Goal: Check status: Check status

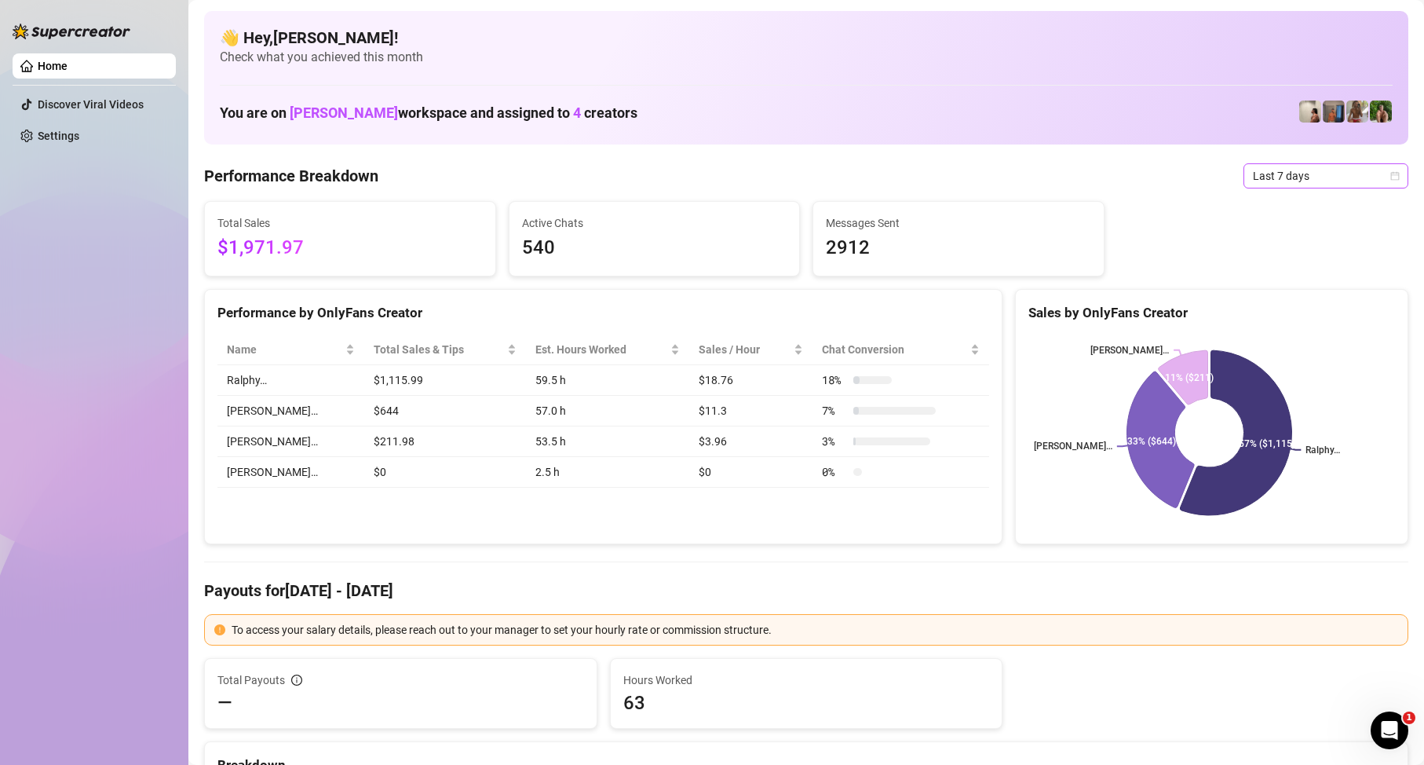
click at [1314, 163] on div "Last 7 days" at bounding box center [1326, 175] width 165 height 25
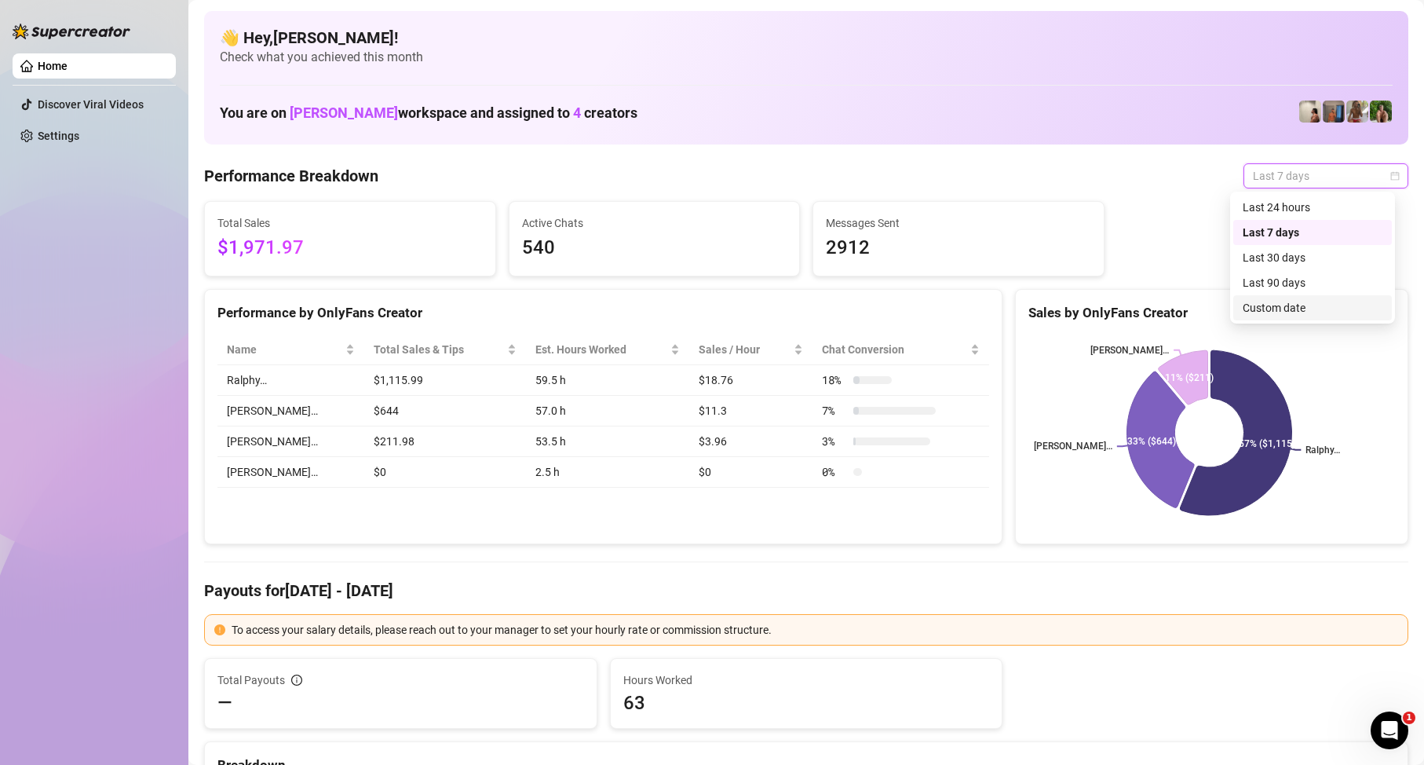
click at [1296, 305] on div "Custom date" at bounding box center [1313, 307] width 140 height 17
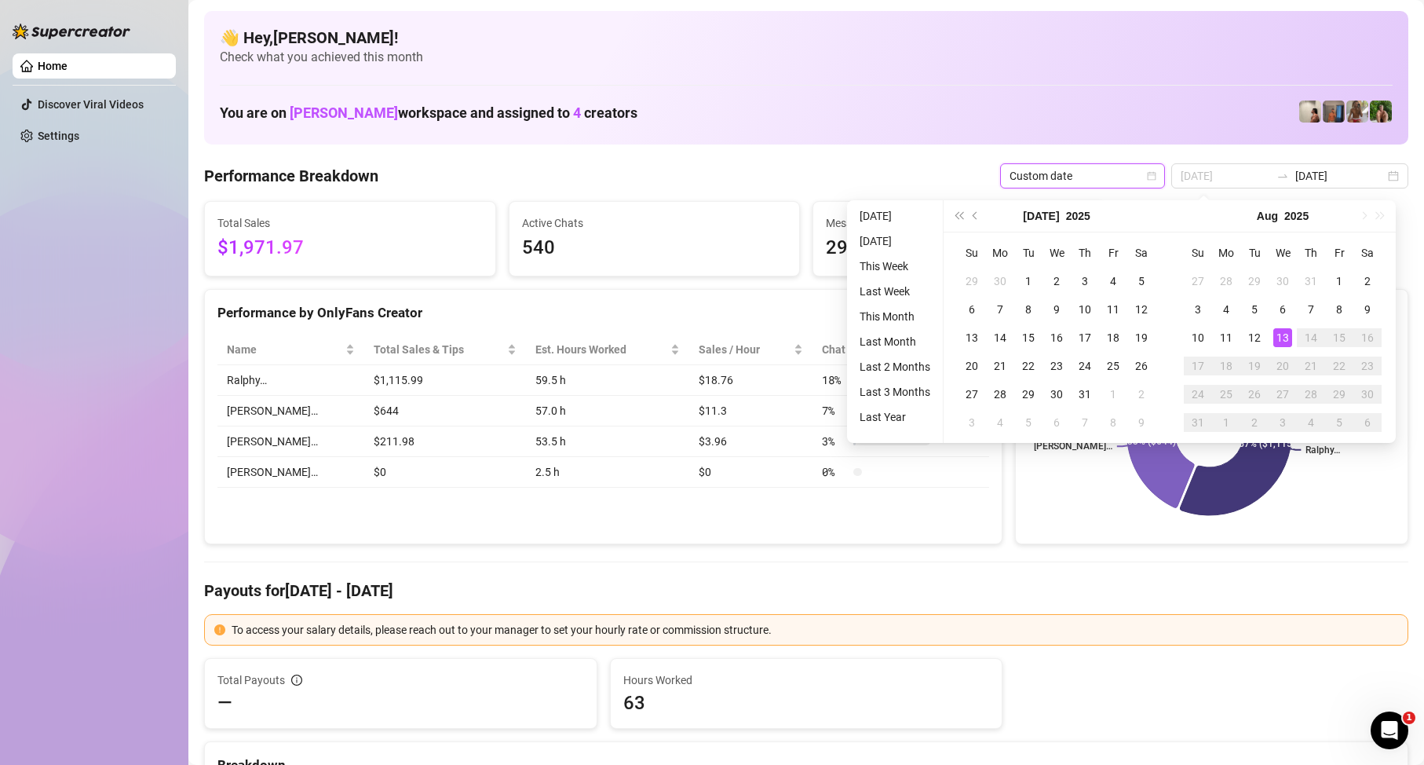
type input "[DATE]"
click at [1289, 339] on div "13" at bounding box center [1283, 337] width 19 height 19
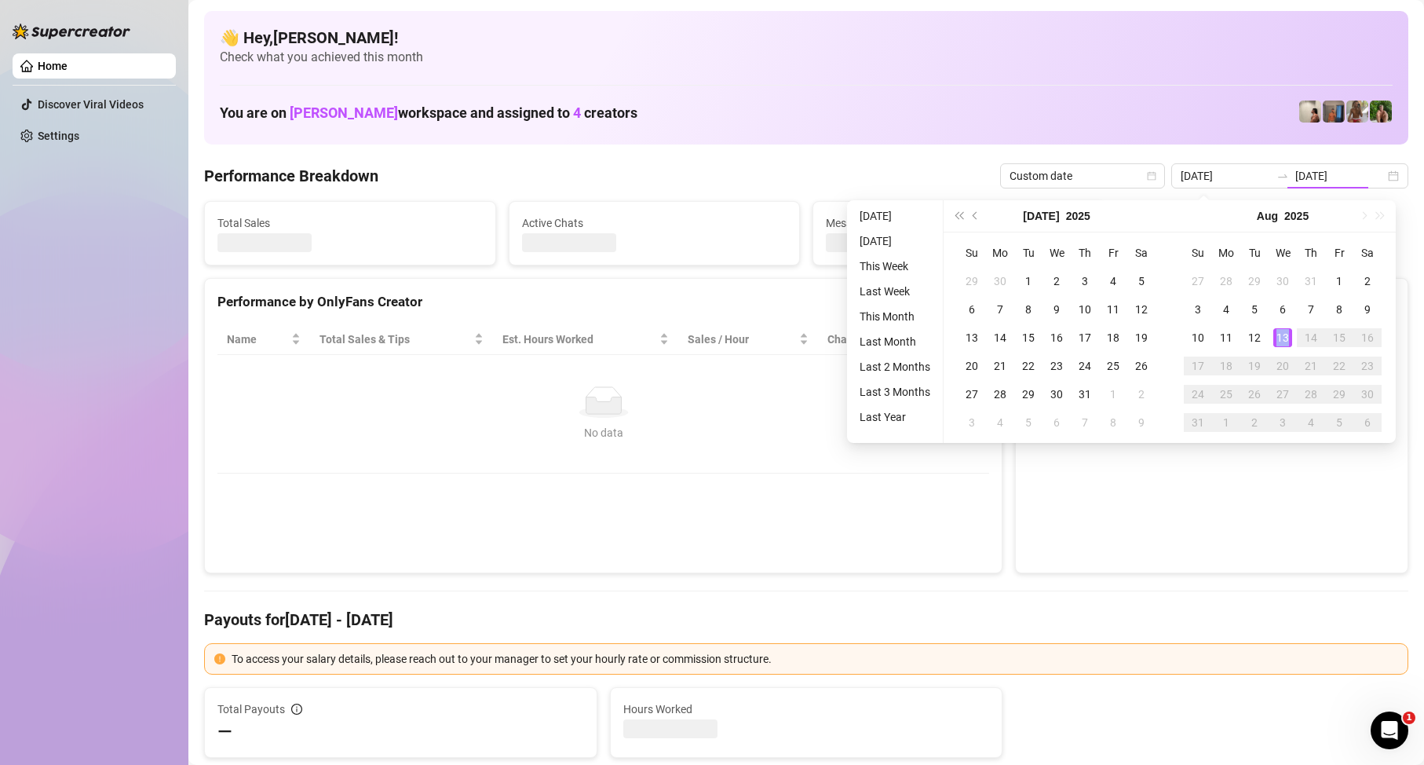
type input "[DATE]"
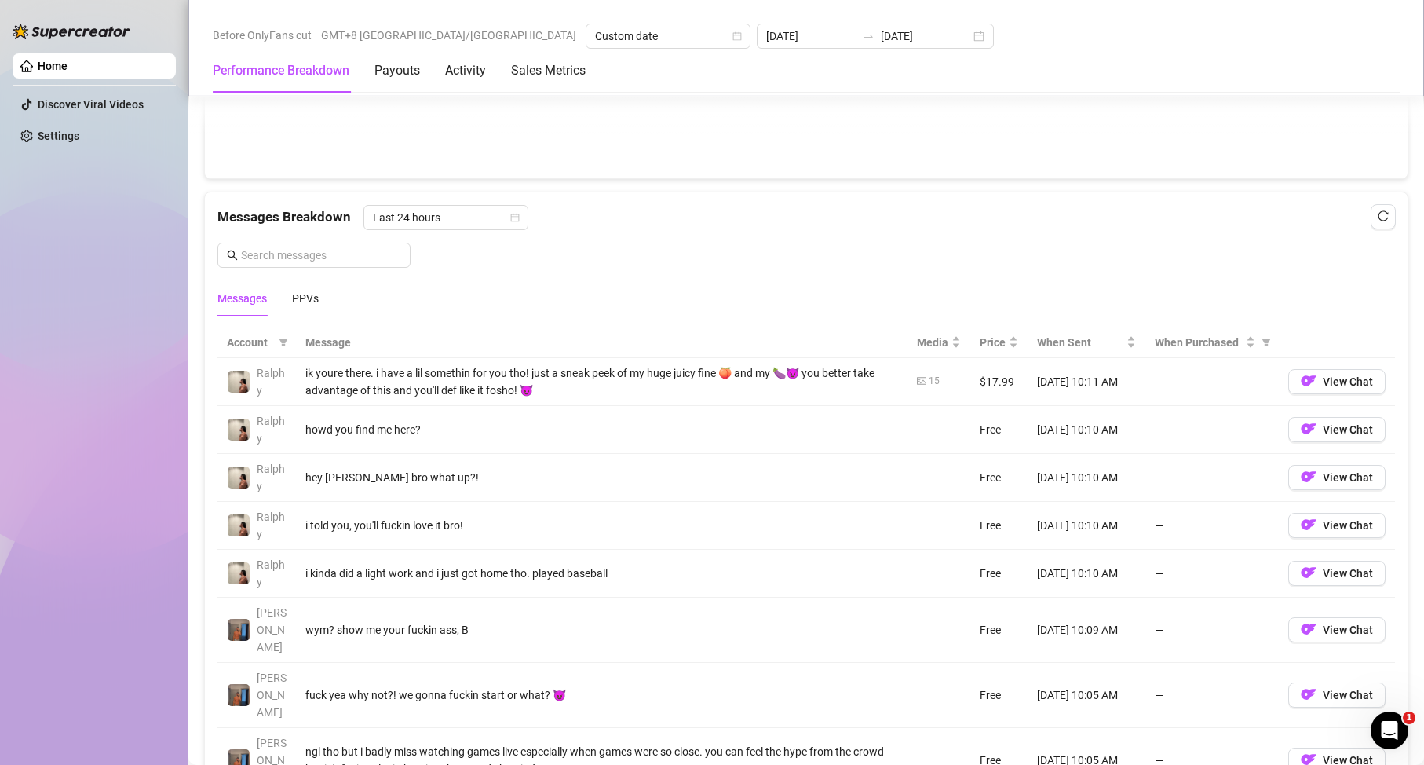
scroll to position [1620, 0]
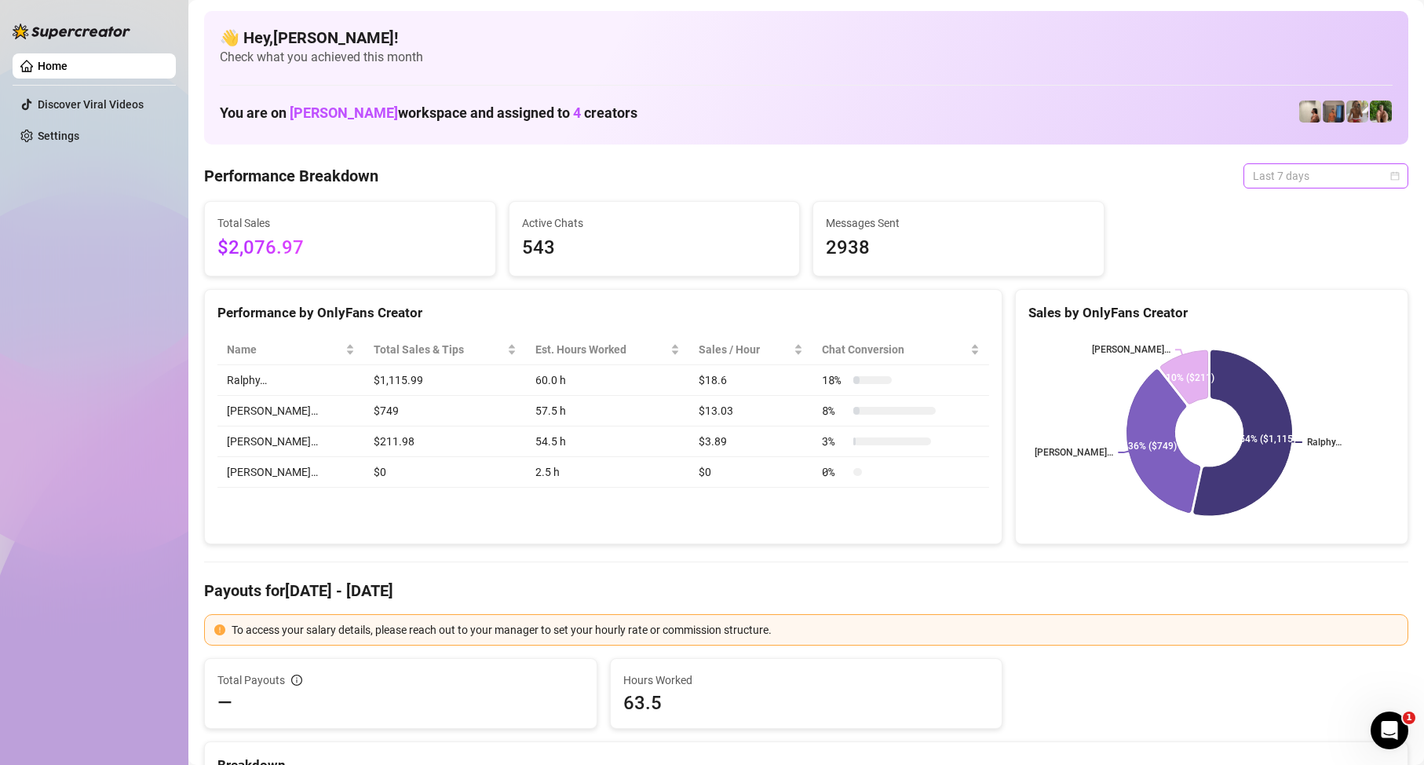
click at [1308, 183] on span "Last 7 days" at bounding box center [1326, 176] width 146 height 24
click at [1289, 315] on div "Custom date" at bounding box center [1313, 307] width 140 height 17
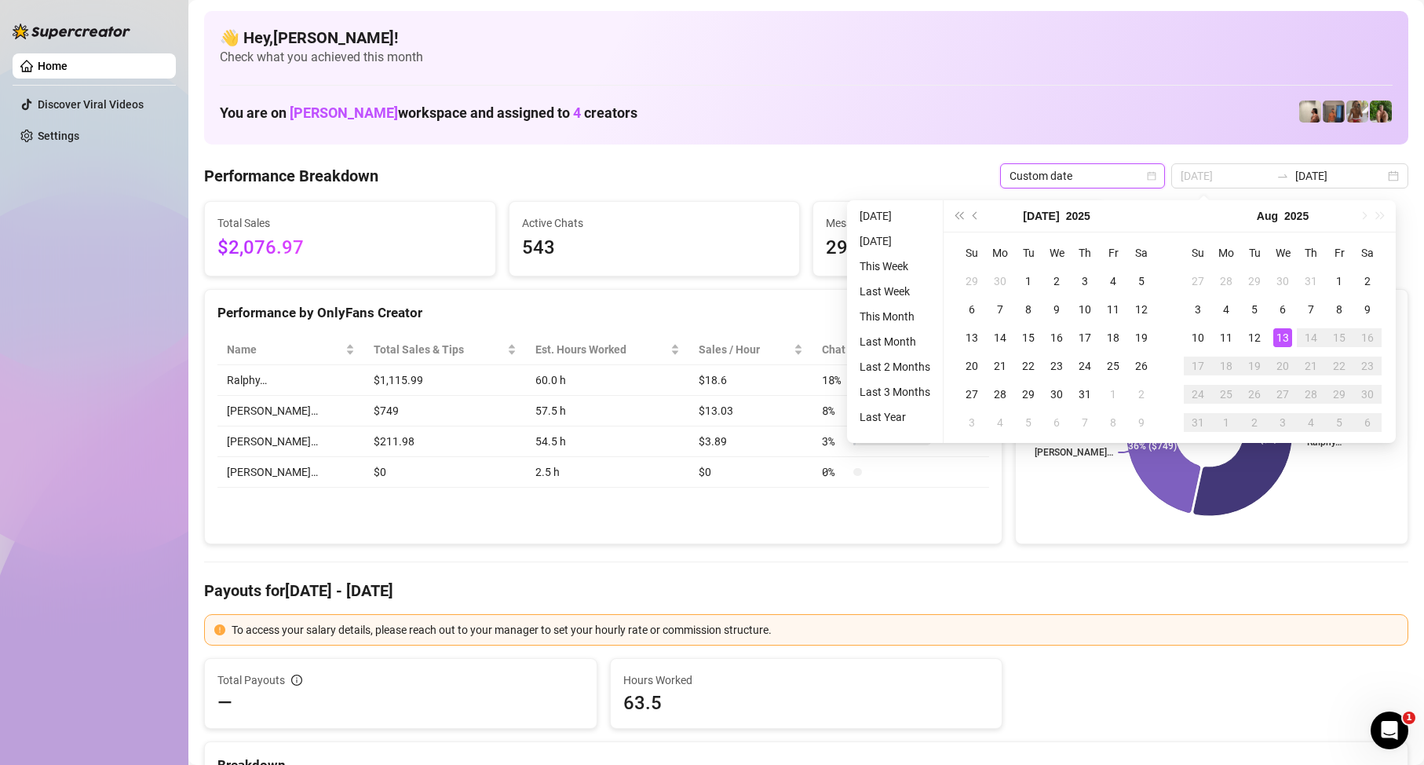
type input "[DATE]"
click at [1285, 339] on div "13" at bounding box center [1283, 337] width 19 height 19
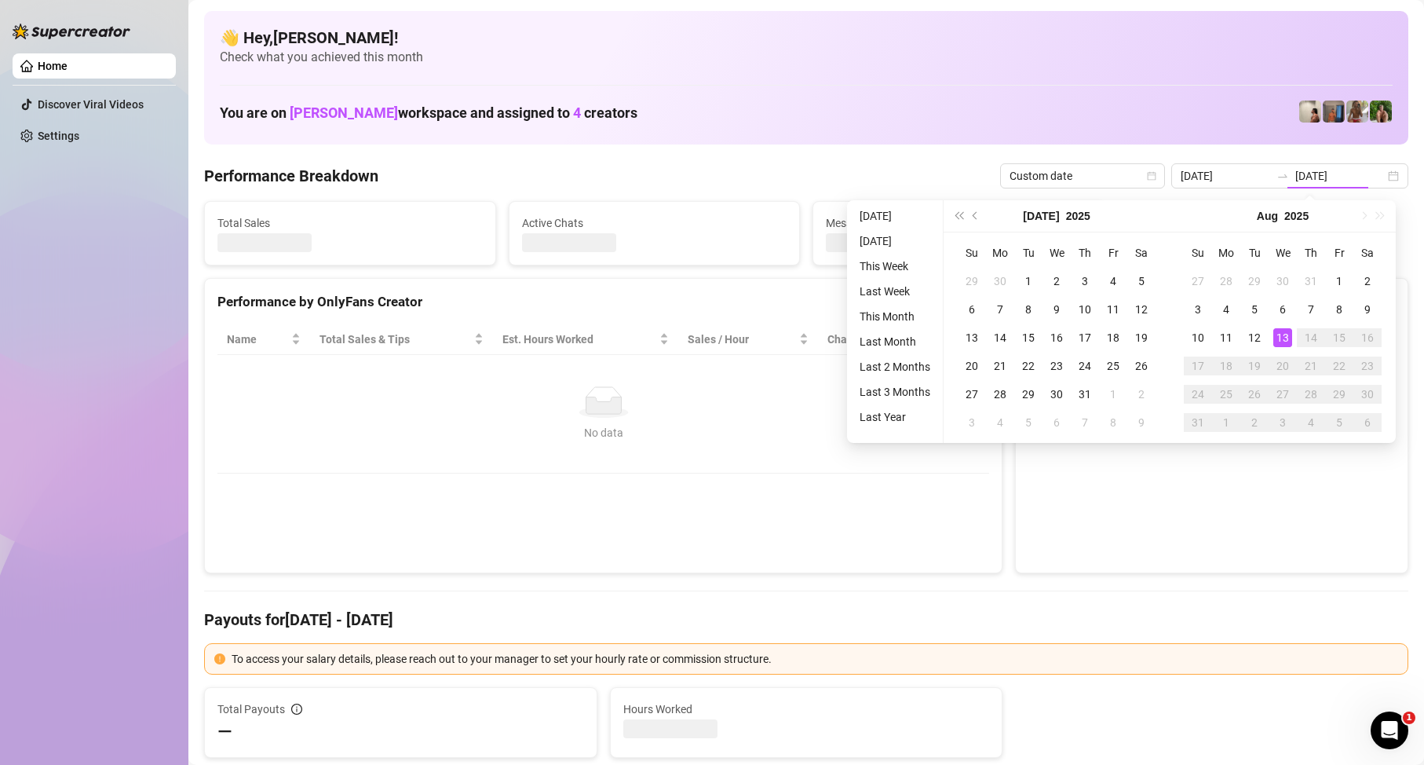
type input "[DATE]"
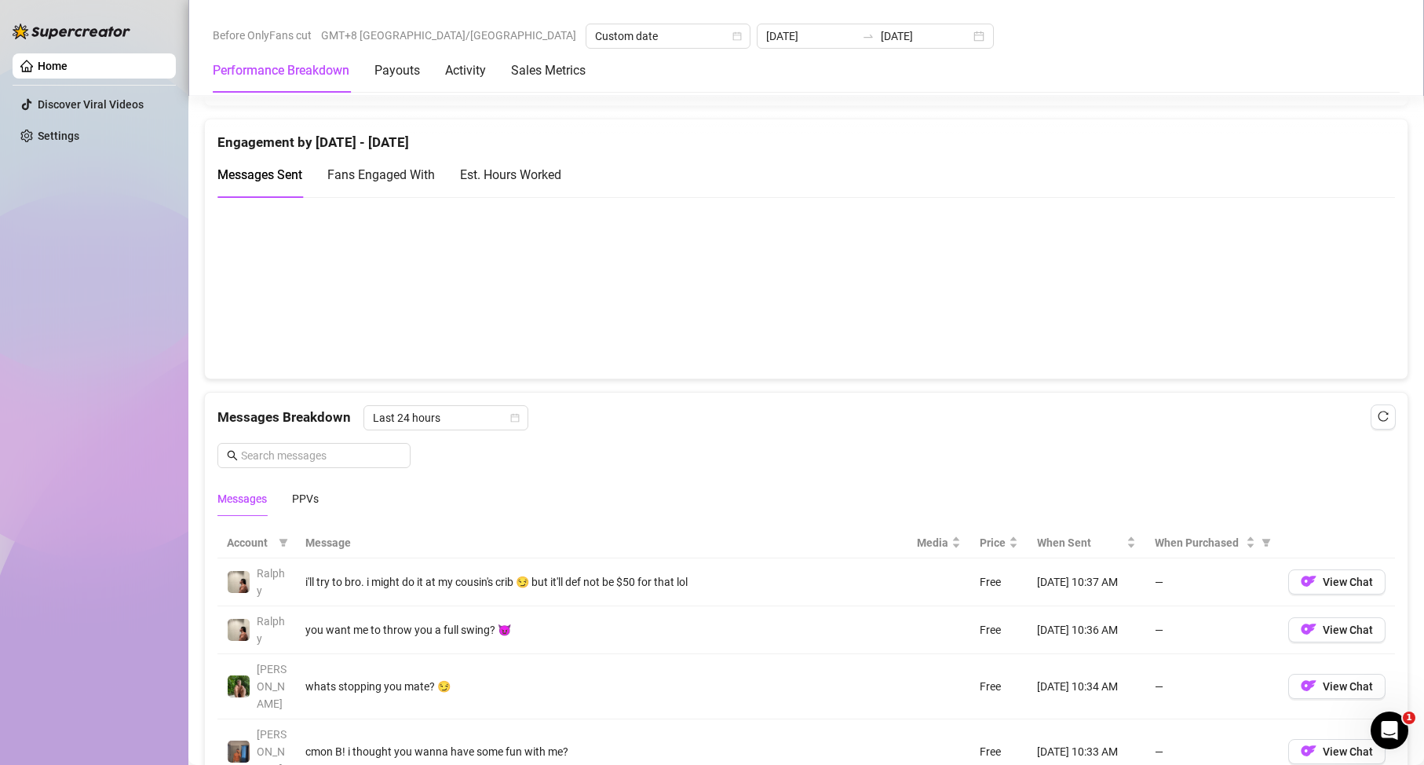
scroll to position [1178, 0]
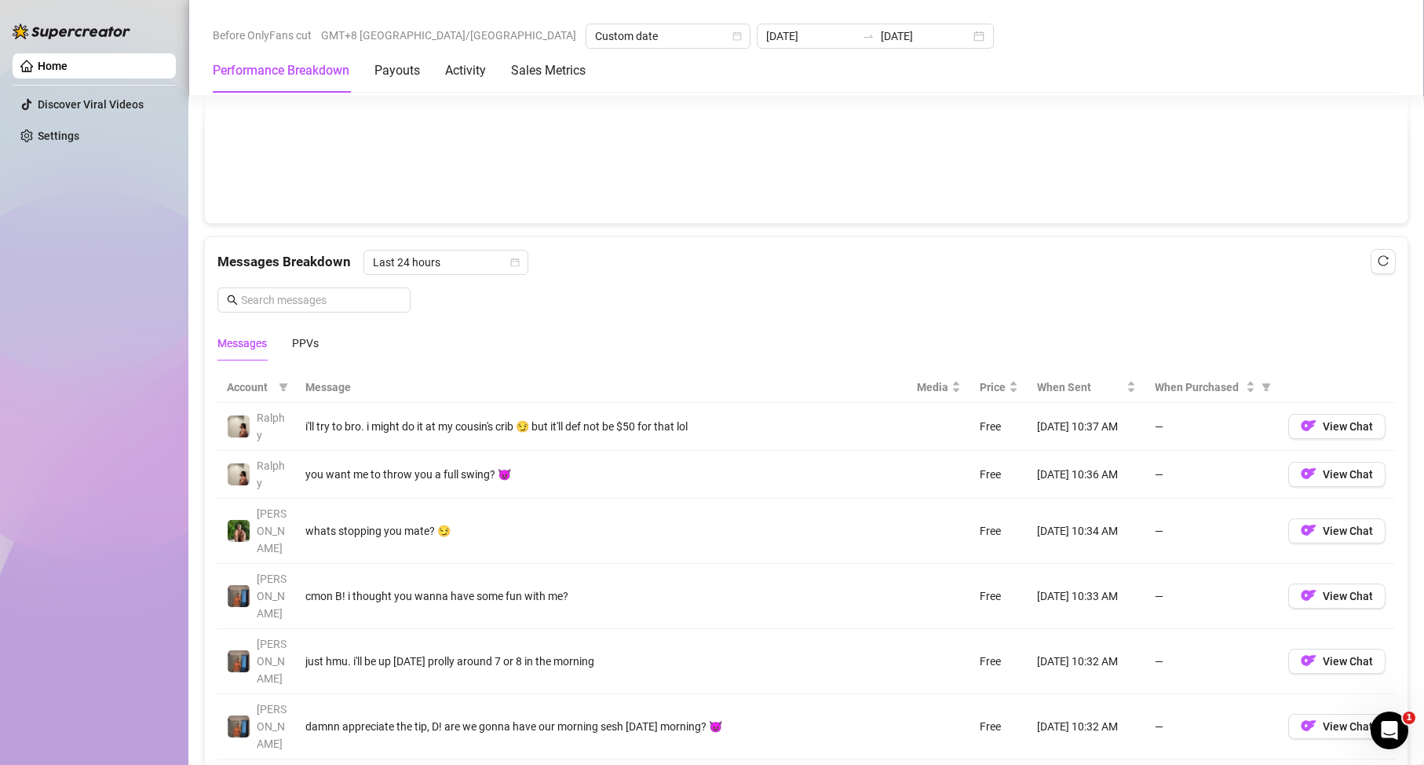
click at [817, 199] on canvas at bounding box center [800, 131] width 1165 height 157
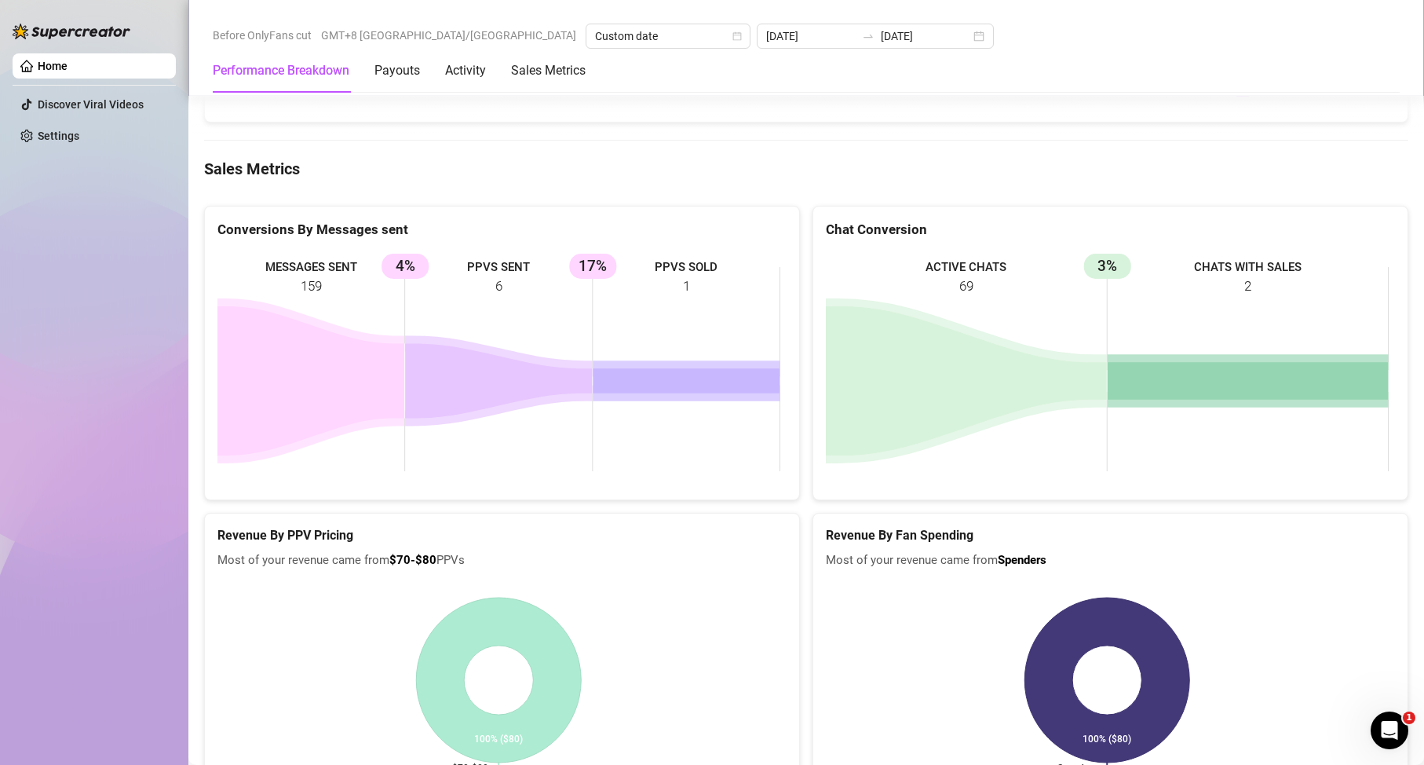
scroll to position [2042, 0]
